Goal: Information Seeking & Learning: Learn about a topic

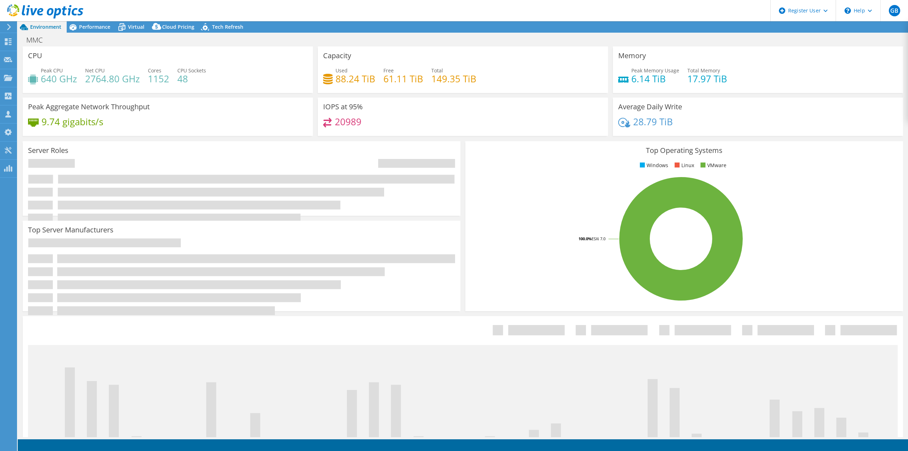
select select "USD"
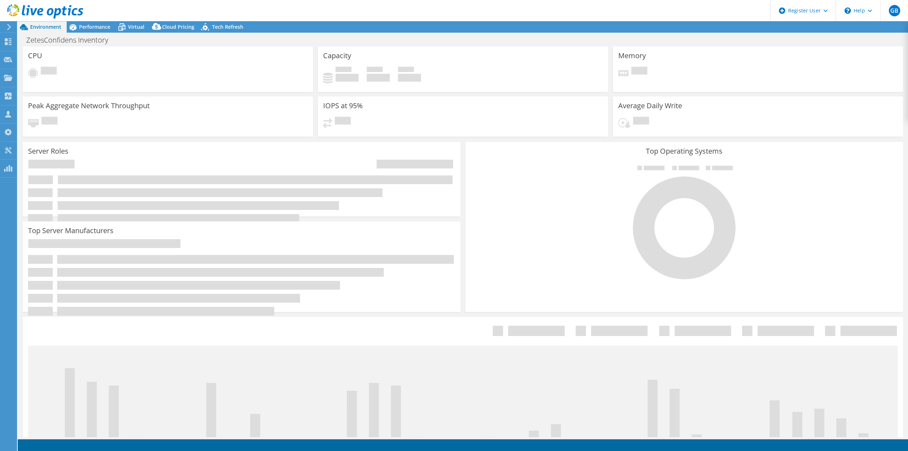
select select "USD"
select select "EUFrankfurt"
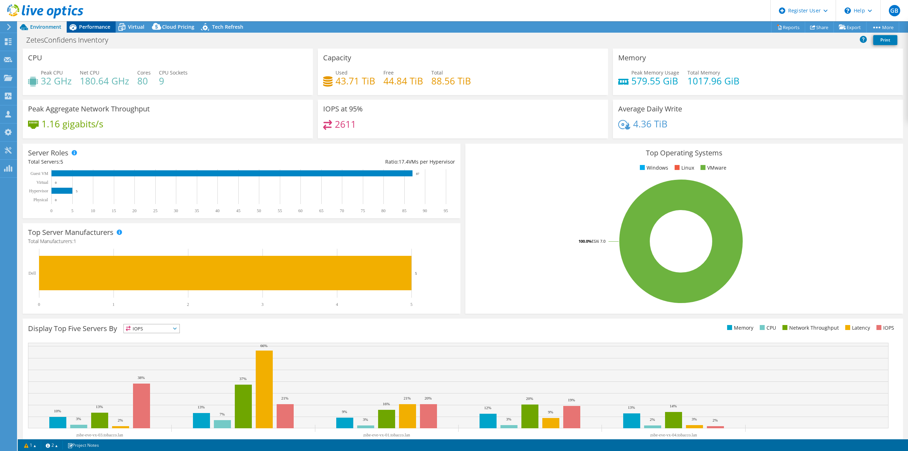
click at [98, 27] on span "Performance" at bounding box center [94, 26] width 31 height 7
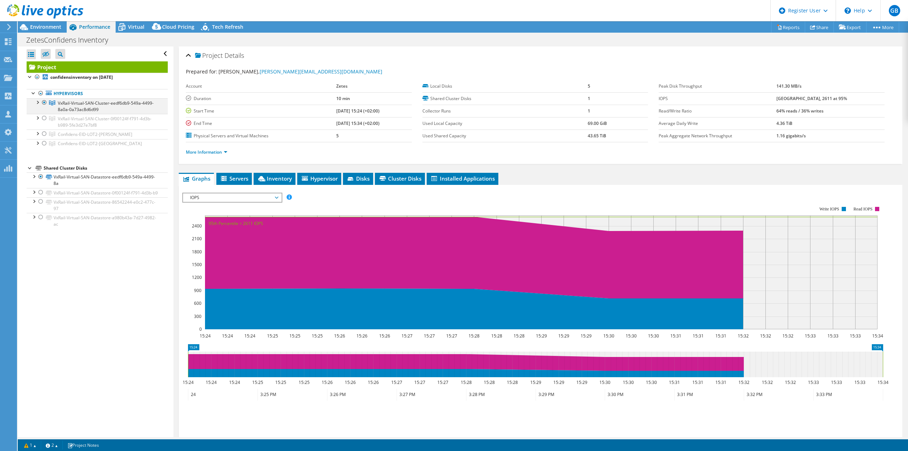
click at [37, 101] on div at bounding box center [37, 101] width 7 height 7
click at [118, 108] on link "VxRail-Virtual-SAN-Cluster-eedf6db9-549a-4499-8a0a-0a73ac8d6d99" at bounding box center [97, 106] width 141 height 16
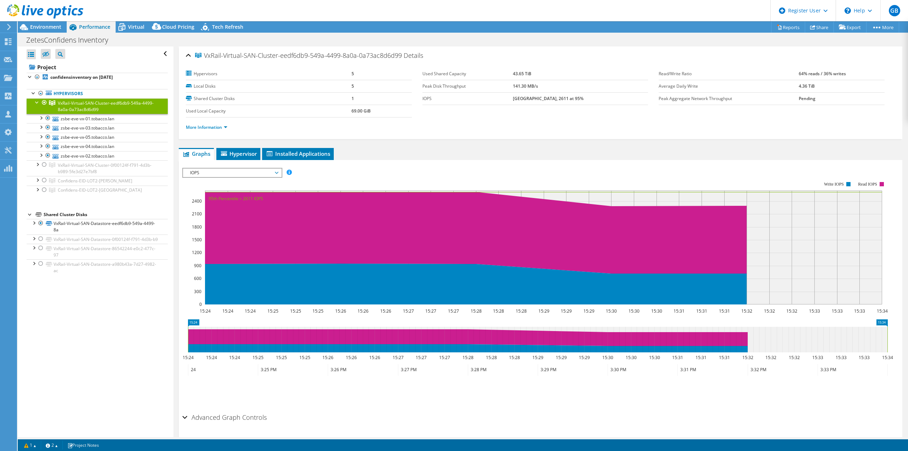
click at [213, 177] on rect at bounding box center [535, 243] width 706 height 142
click at [216, 171] on span "IOPS" at bounding box center [232, 173] width 91 height 9
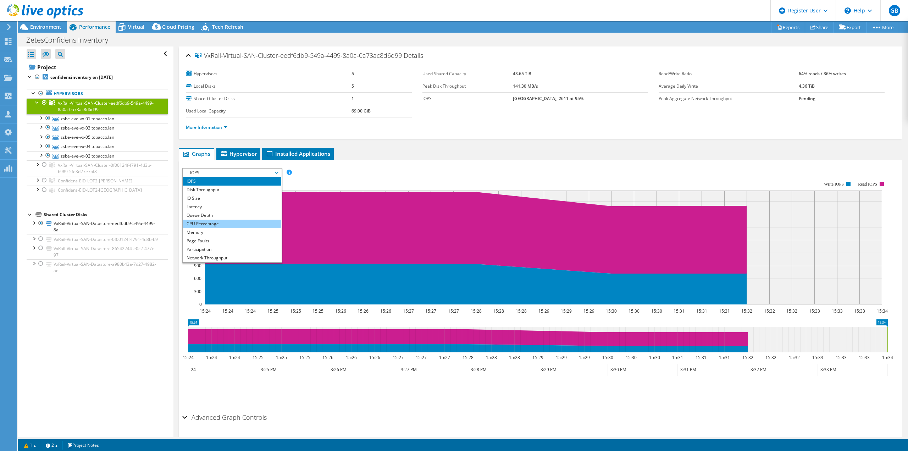
click at [211, 222] on li "CPU Percentage" at bounding box center [232, 224] width 98 height 9
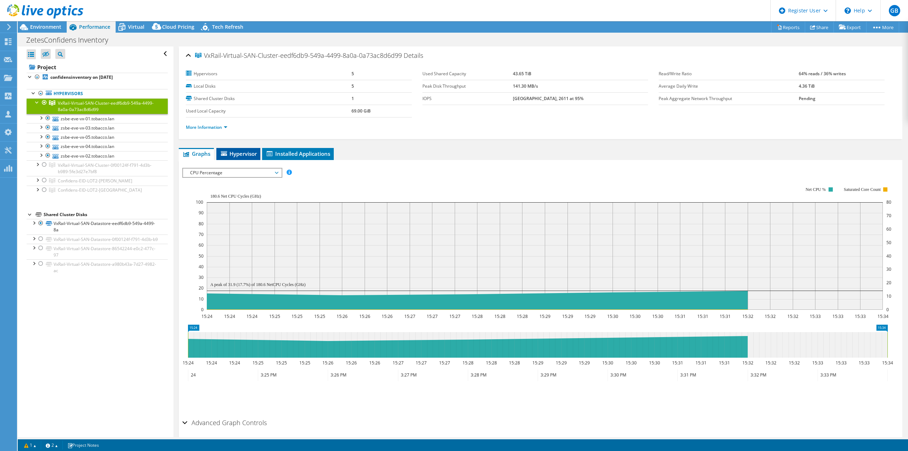
click at [232, 154] on span "Hypervisor" at bounding box center [238, 153] width 37 height 7
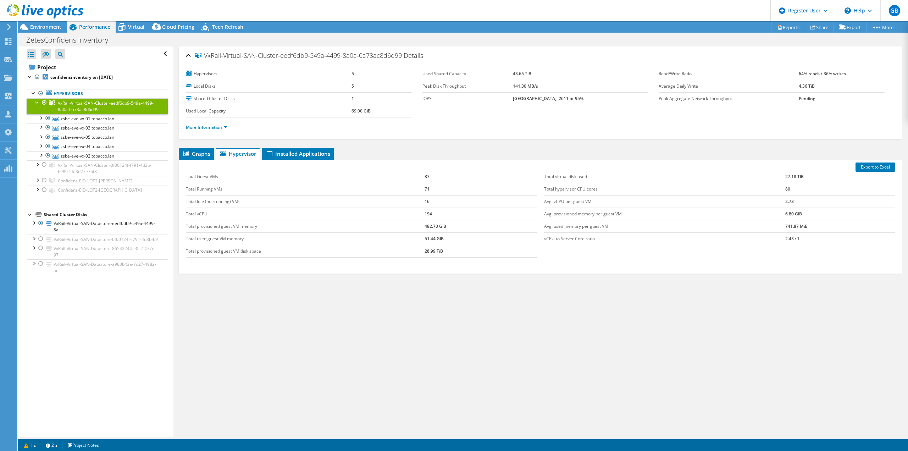
click at [213, 122] on ul "More Information" at bounding box center [541, 127] width 710 height 10
click at [96, 118] on link "zsbe-eve-vx-01.tobacco.lan" at bounding box center [97, 118] width 141 height 9
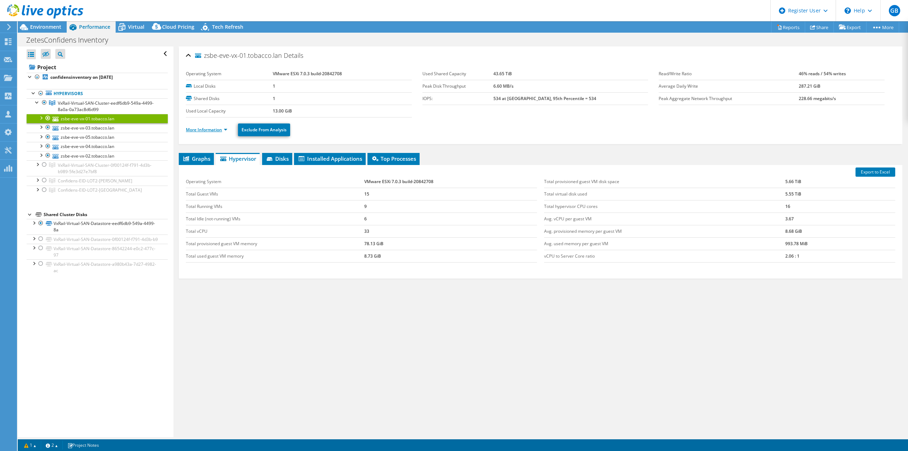
click at [212, 128] on link "More Information" at bounding box center [207, 130] width 42 height 6
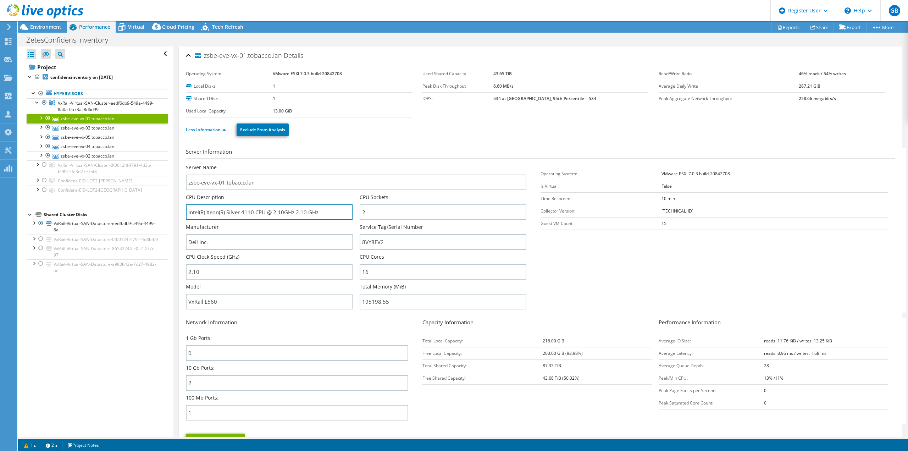
drag, startPoint x: 199, startPoint y: 207, endPoint x: 131, endPoint y: 205, distance: 68.2
click at [144, 205] on div "Open All Close All Hide Excluded Nodes Project Tree Filter" at bounding box center [463, 241] width 891 height 391
